Goal: Communication & Community: Share content

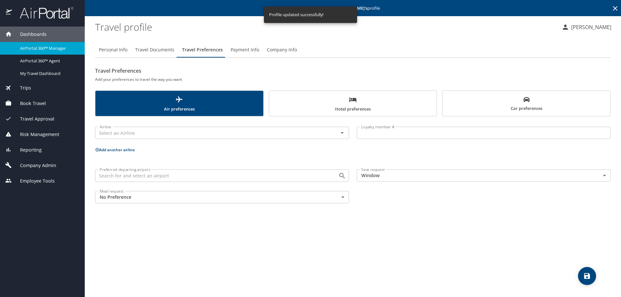
click at [29, 88] on span "Trips" at bounding box center [21, 87] width 19 height 7
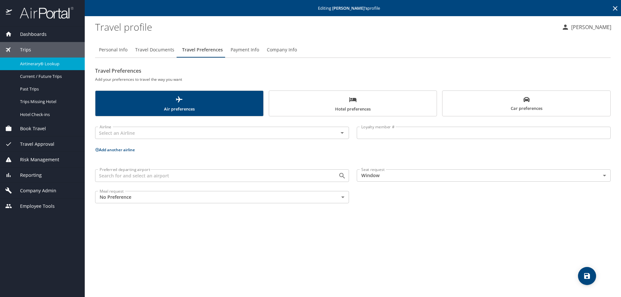
click at [38, 63] on span "Airtinerary® Lookup" at bounding box center [48, 64] width 57 height 6
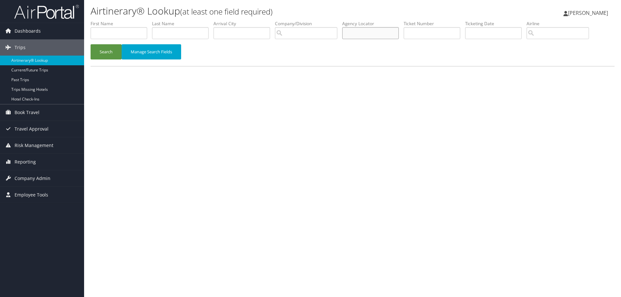
click at [352, 31] on input "text" at bounding box center [370, 33] width 57 height 12
click at [415, 35] on input "text" at bounding box center [431, 33] width 57 height 12
type input "0067309343271"
click at [110, 52] on button "Search" at bounding box center [106, 51] width 31 height 15
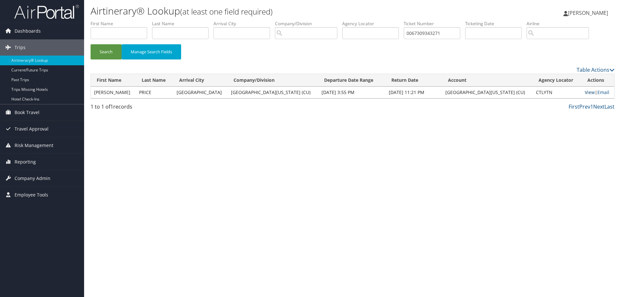
click at [585, 92] on link "View" at bounding box center [590, 92] width 10 height 6
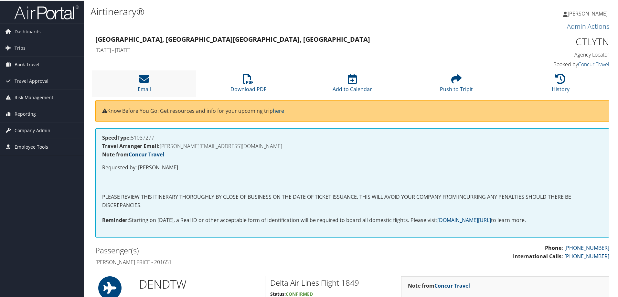
click at [138, 77] on li "Email" at bounding box center [144, 83] width 104 height 26
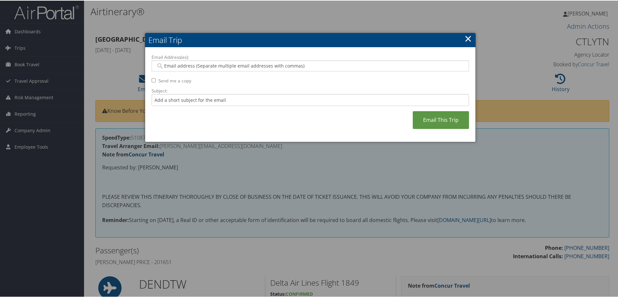
click at [177, 66] on input "Email Address(es):" at bounding box center [310, 65] width 309 height 6
type input "becky.alberti-powell@cu.edu"
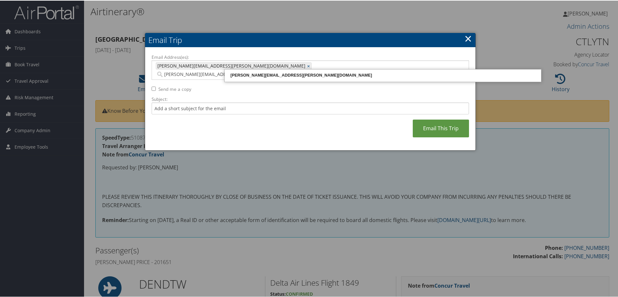
type input "erin.timmerman@cbtravel.com"
click at [239, 78] on div "erin.timmerman@cbtravel.com" at bounding box center [383, 74] width 315 height 6
type input "becky.alberti-powell@cu.edu, erin.timmerman@cbtravel.com"
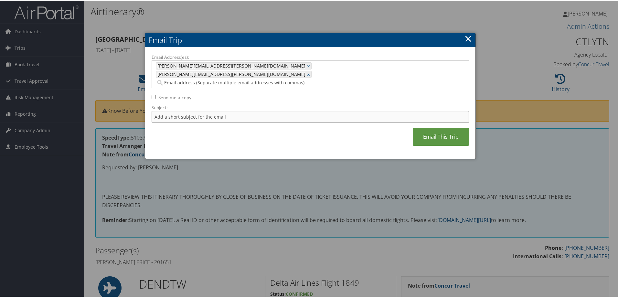
click at [222, 110] on input "Subject:" at bounding box center [310, 116] width 317 height 12
type input "Invoice for Sharon Price"
click at [455, 127] on link "Email This Trip" at bounding box center [441, 136] width 56 height 18
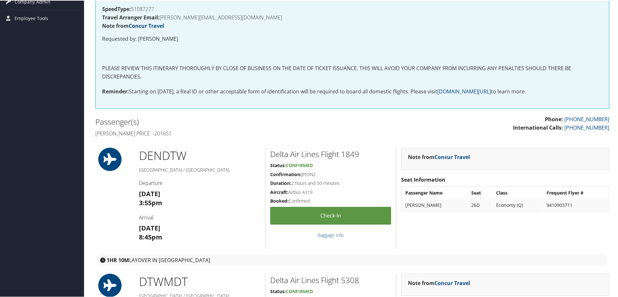
scroll to position [33, 0]
